Goal: Check status

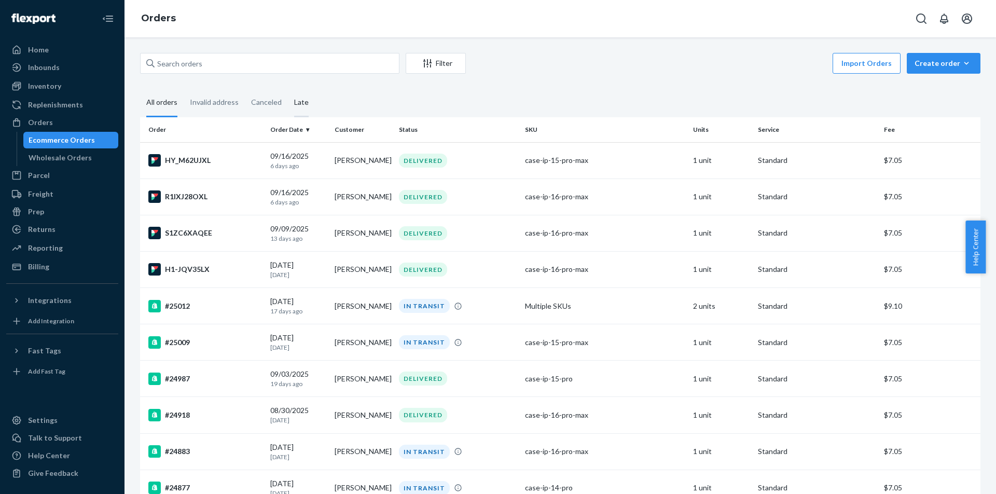
click at [294, 105] on div "Late" at bounding box center [301, 103] width 15 height 29
click at [288, 89] on input "Late" at bounding box center [288, 89] width 0 height 0
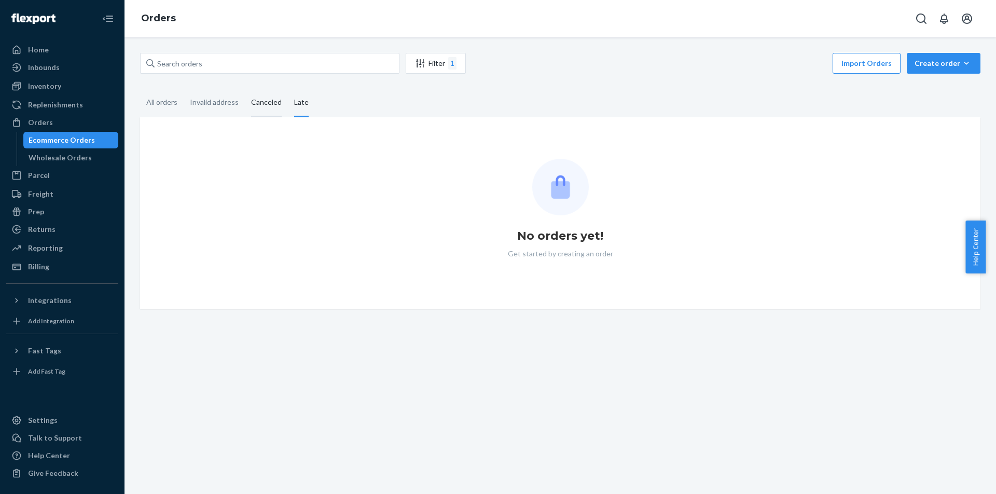
click at [267, 105] on div "Canceled" at bounding box center [266, 103] width 31 height 29
click at [245, 89] on input "Canceled" at bounding box center [245, 89] width 0 height 0
click at [229, 103] on div "Invalid address" at bounding box center [214, 103] width 49 height 29
click at [184, 89] on input "Invalid address" at bounding box center [184, 89] width 0 height 0
click at [182, 106] on div "All orders" at bounding box center [162, 103] width 44 height 29
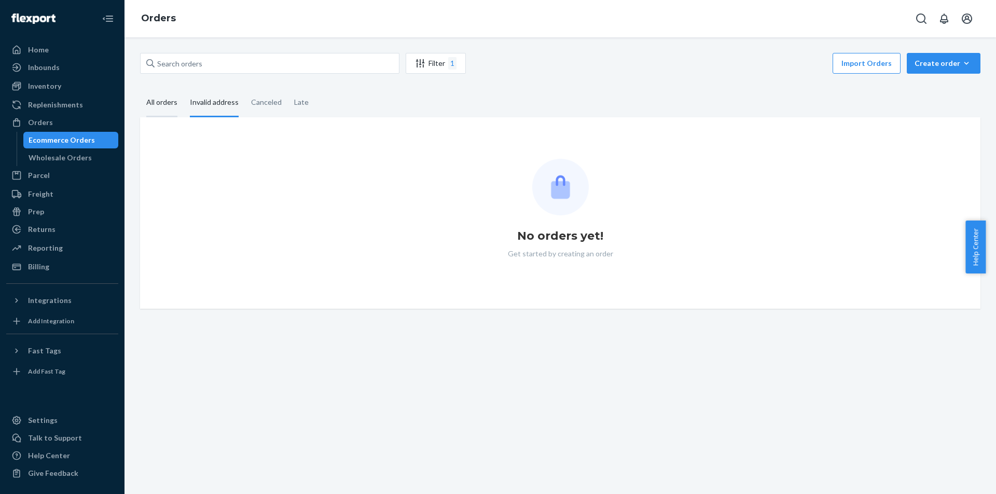
click at [140, 89] on input "All orders" at bounding box center [140, 89] width 0 height 0
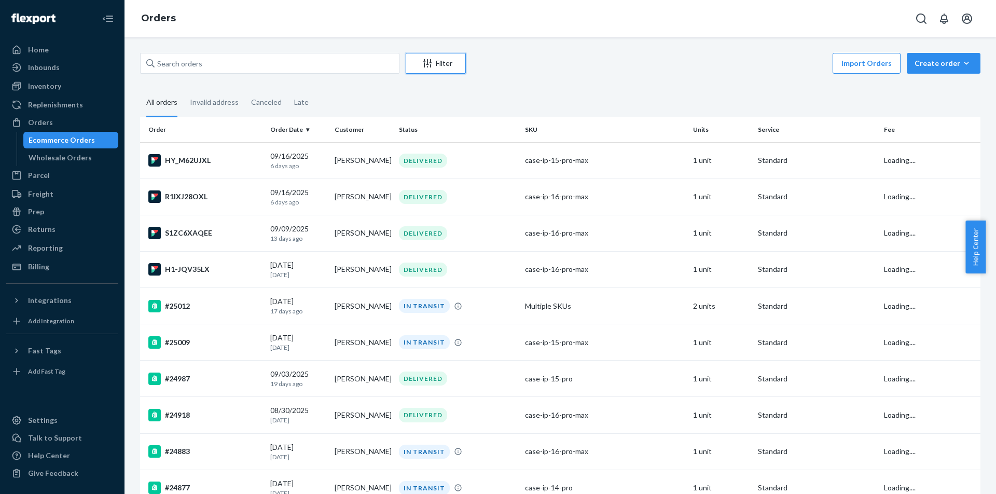
click at [435, 54] on button "Filter" at bounding box center [436, 63] width 60 height 21
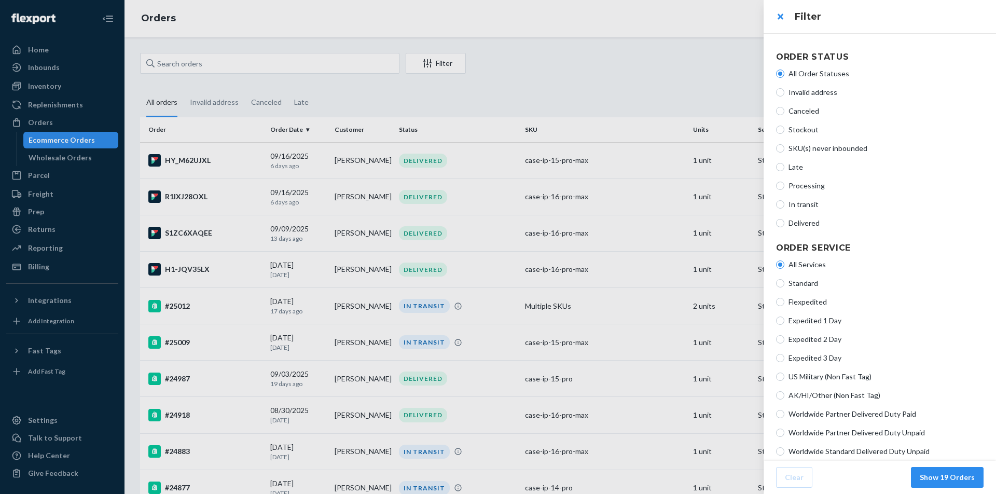
click at [793, 133] on span "Stockout" at bounding box center [886, 130] width 195 height 10
click at [784, 133] on input "Stockout" at bounding box center [780, 130] width 8 height 8
radio input "true"
radio input "false"
click at [810, 151] on span "SKU(s) never inbounded" at bounding box center [886, 148] width 195 height 10
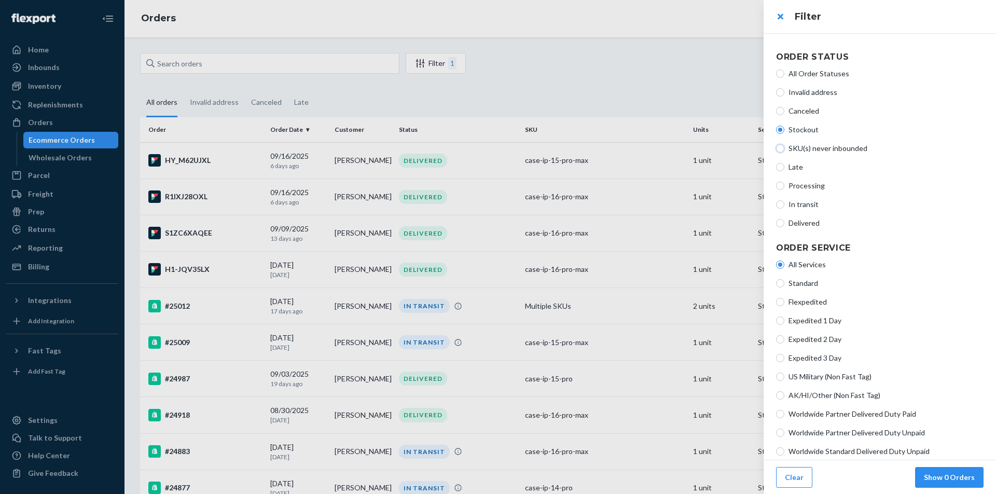
click at [784, 151] on input "SKU(s) never inbounded" at bounding box center [780, 148] width 8 height 8
radio input "true"
radio input "false"
click at [795, 171] on span "Late" at bounding box center [886, 167] width 195 height 10
click at [784, 171] on input "Late" at bounding box center [780, 167] width 8 height 8
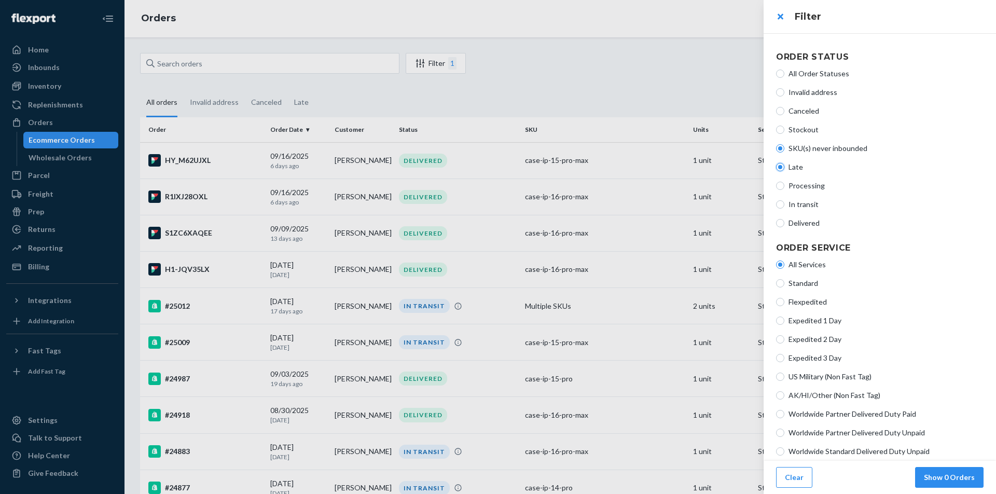
radio input "true"
radio input "false"
click at [800, 102] on div "All Order Statuses Invalid address Canceled Stockout SKU(s) never inbounded Lat…" at bounding box center [880, 148] width 208 height 168
click at [812, 84] on div "All Order Statuses Invalid address Canceled Stockout SKU(s) never inbounded Lat…" at bounding box center [880, 148] width 208 height 168
click at [811, 74] on span "All Order Statuses" at bounding box center [886, 73] width 195 height 10
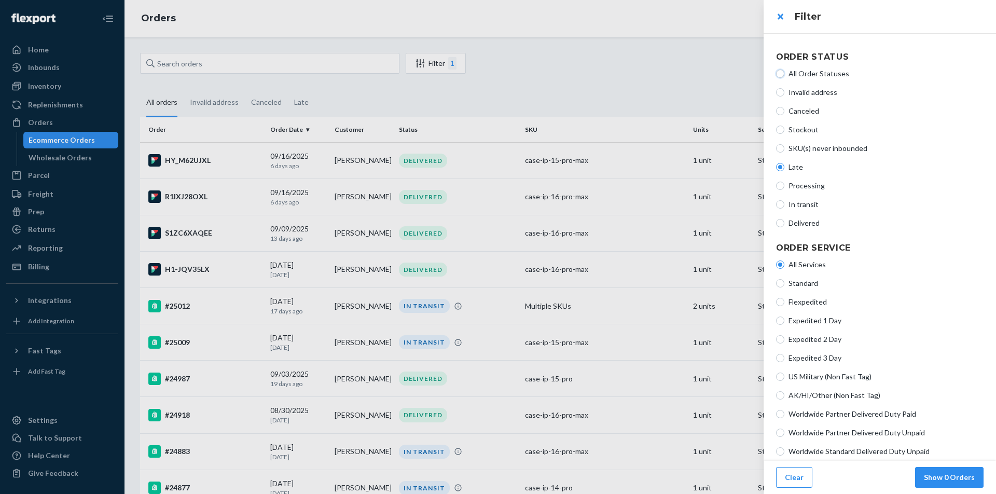
click at [784, 74] on input "All Order Statuses" at bounding box center [780, 74] width 8 height 8
radio input "true"
radio input "false"
click at [967, 475] on button "Show 19 Orders" at bounding box center [947, 477] width 73 height 21
